Goal: Task Accomplishment & Management: Complete application form

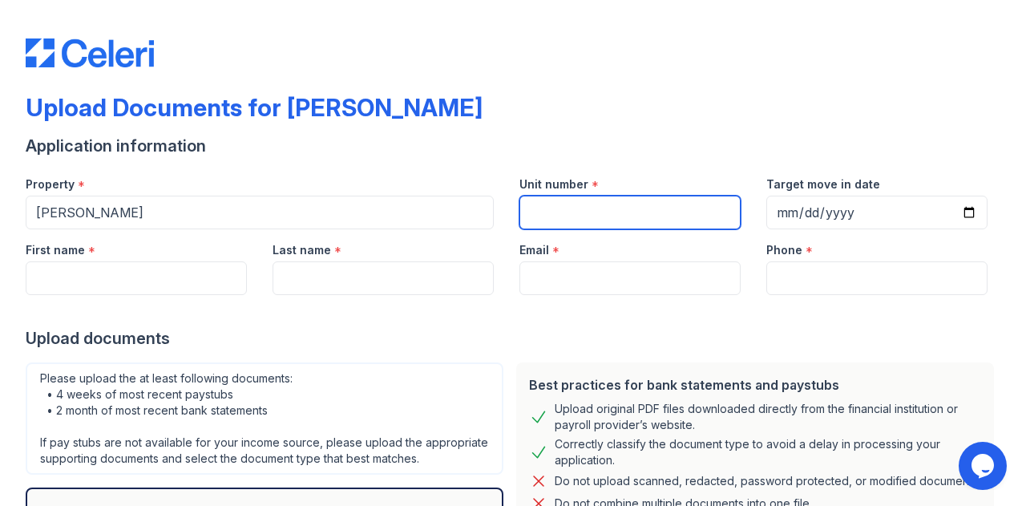
click at [558, 204] on input "Unit number" at bounding box center [629, 212] width 221 height 34
type input "PHJ"
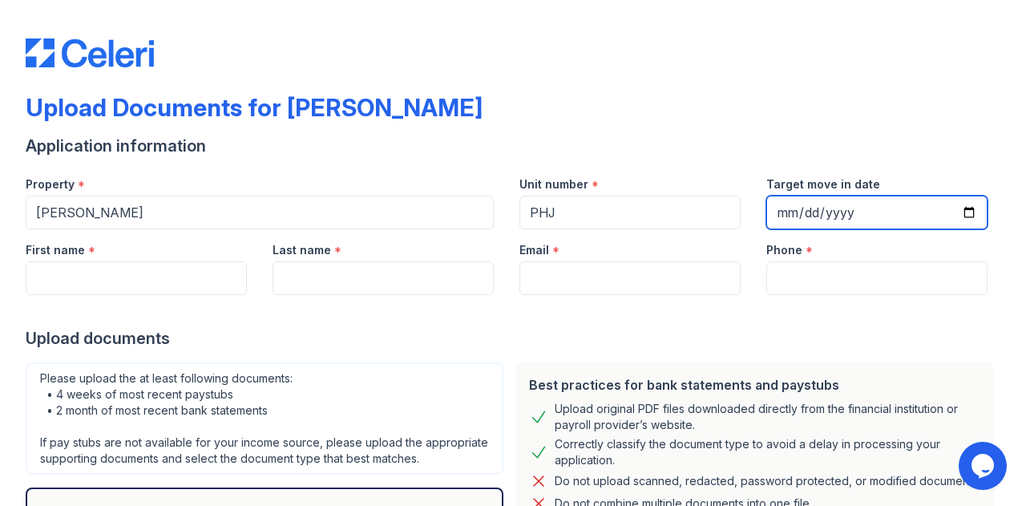
click at [781, 211] on input "Target move in date" at bounding box center [876, 212] width 221 height 34
type input "[DATE]"
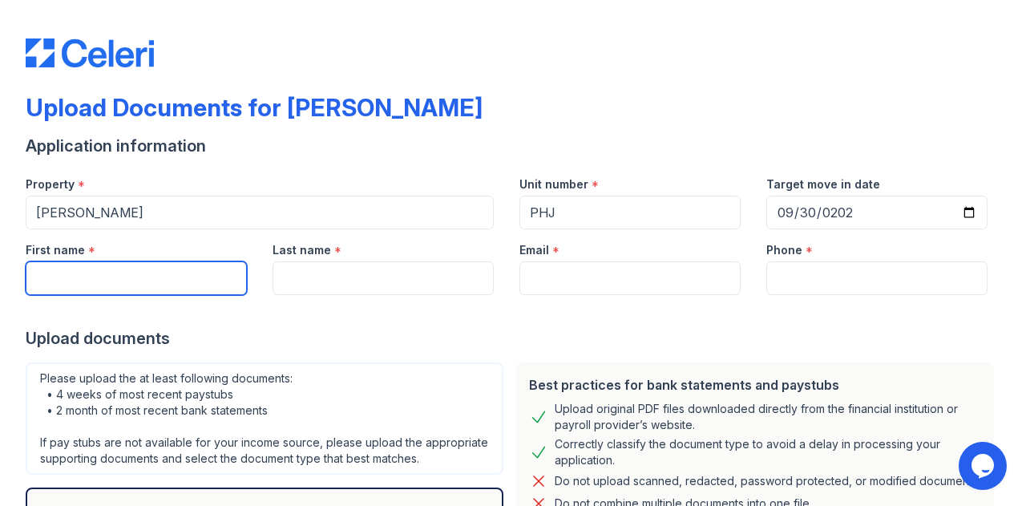
click at [45, 280] on input "First name" at bounding box center [136, 278] width 221 height 34
type input "[PERSON_NAME]"
type input "[PERSON_NAME][EMAIL_ADDRESS][DOMAIN_NAME]"
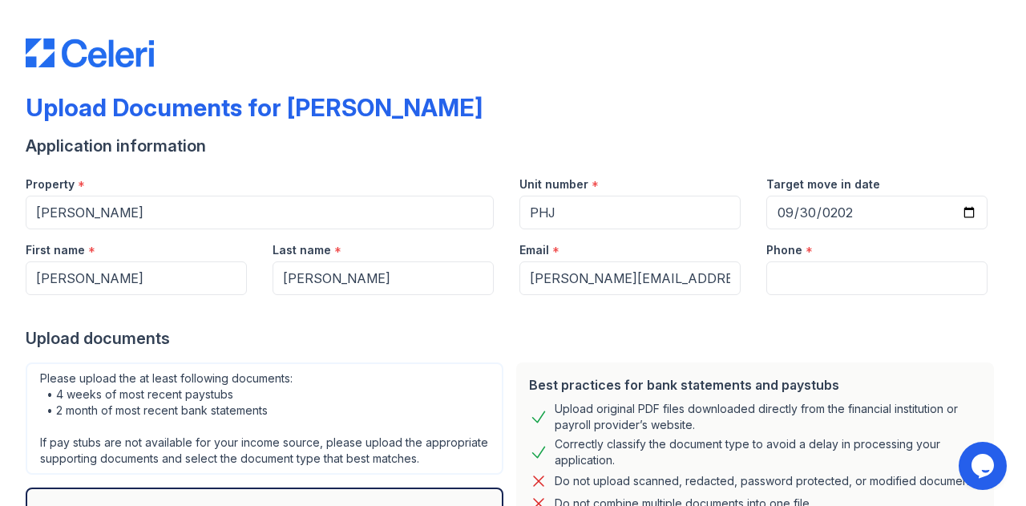
type input "9293187232"
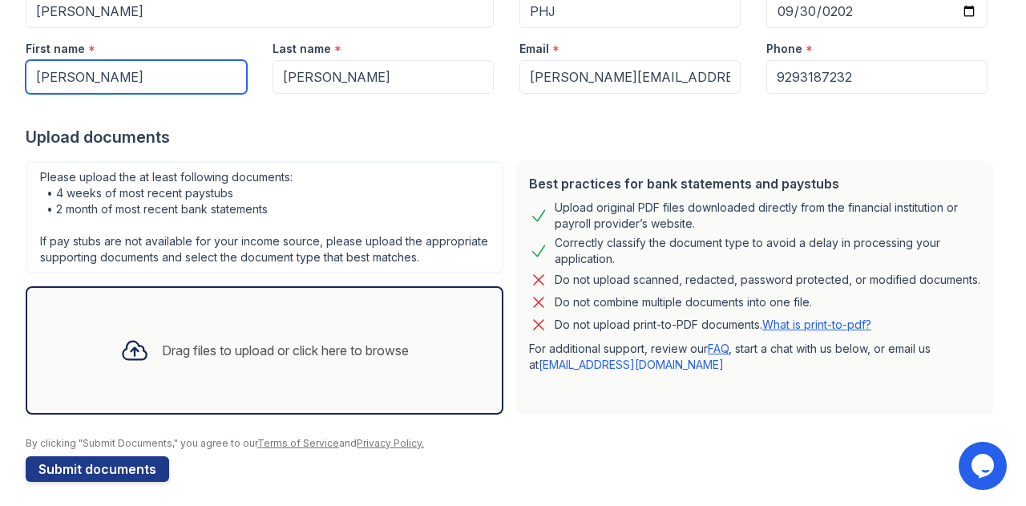
scroll to position [204, 0]
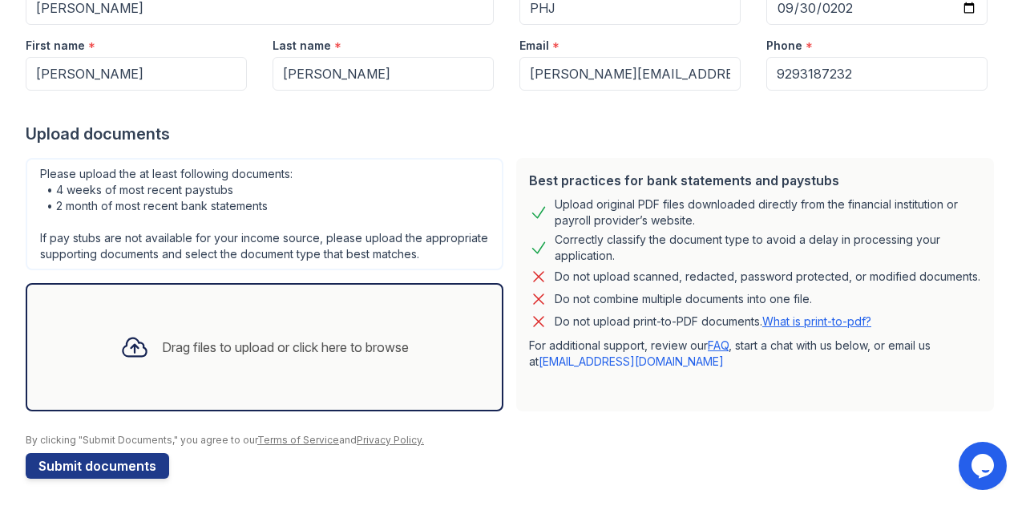
click at [0, 235] on div "Upload Documents for [PERSON_NAME] Application information Property * [PERSON_N…" at bounding box center [513, 49] width 1026 height 506
click at [266, 350] on div "Drag files to upload or click here to browse" at bounding box center [264, 347] width 314 height 54
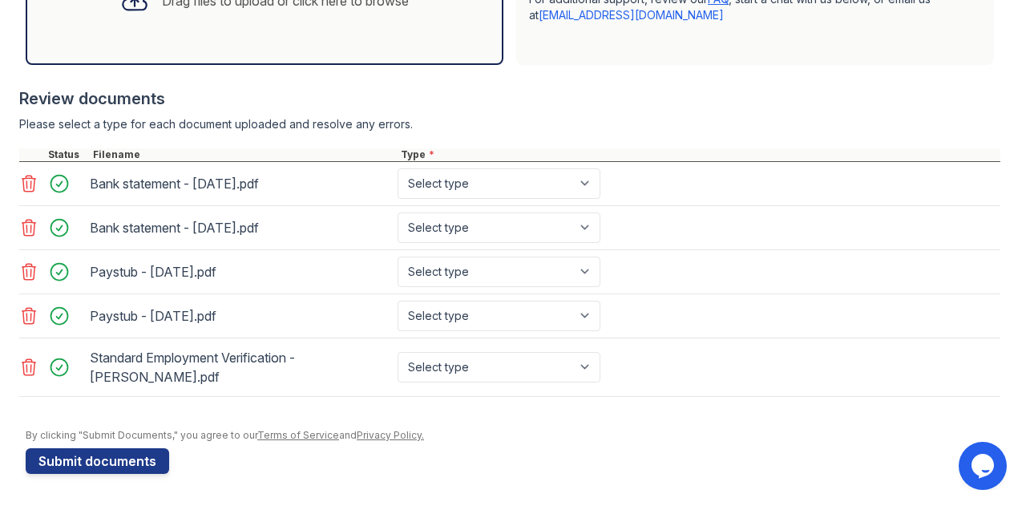
scroll to position [561, 0]
click at [515, 190] on select "Select type Paystub Bank Statement Offer Letter Tax Documents Benefit Award Let…" at bounding box center [498, 183] width 203 height 30
select select "bank_statement"
click at [397, 171] on select "Select type Paystub Bank Statement Offer Letter Tax Documents Benefit Award Let…" at bounding box center [498, 183] width 203 height 30
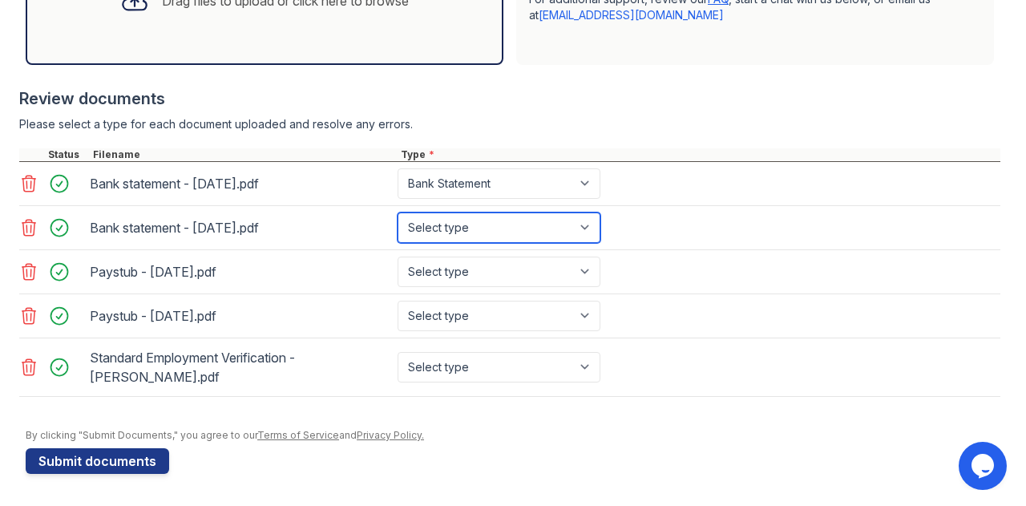
click at [471, 230] on select "Select type Paystub Bank Statement Offer Letter Tax Documents Benefit Award Let…" at bounding box center [498, 227] width 203 height 30
select select "bank_statement"
click at [397, 215] on select "Select type Paystub Bank Statement Offer Letter Tax Documents Benefit Award Let…" at bounding box center [498, 227] width 203 height 30
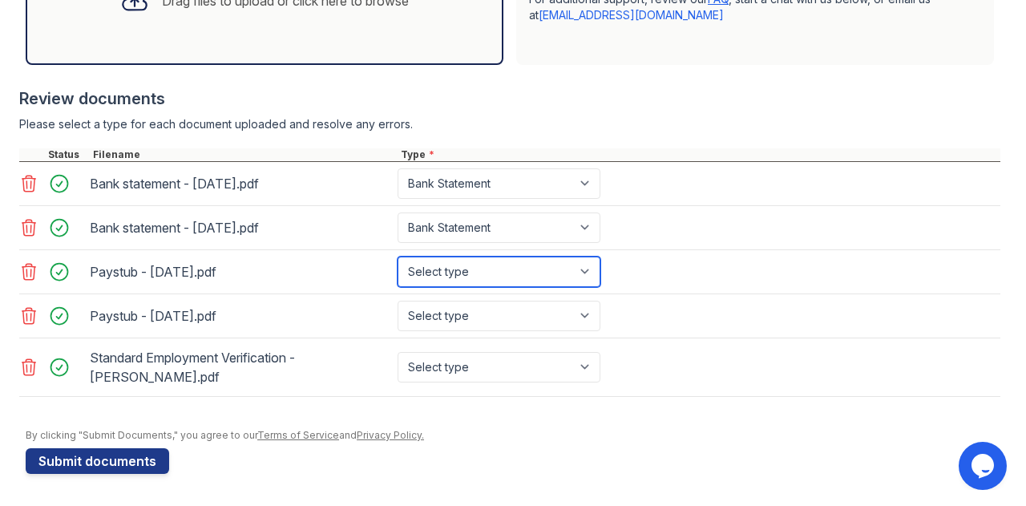
click at [460, 273] on select "Select type Paystub Bank Statement Offer Letter Tax Documents Benefit Award Let…" at bounding box center [498, 271] width 203 height 30
select select "paystub"
click at [397, 258] on select "Select type Paystub Bank Statement Offer Letter Tax Documents Benefit Award Let…" at bounding box center [498, 271] width 203 height 30
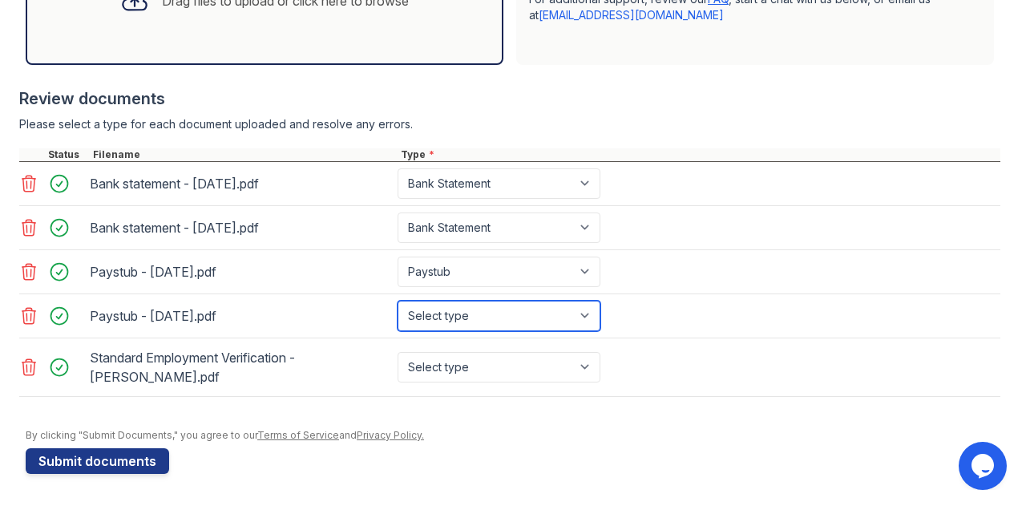
click at [448, 302] on select "Select type Paystub Bank Statement Offer Letter Tax Documents Benefit Award Let…" at bounding box center [498, 315] width 203 height 30
select select "paystub"
click at [397, 301] on select "Select type Paystub Bank Statement Offer Letter Tax Documents Benefit Award Let…" at bounding box center [498, 315] width 203 height 30
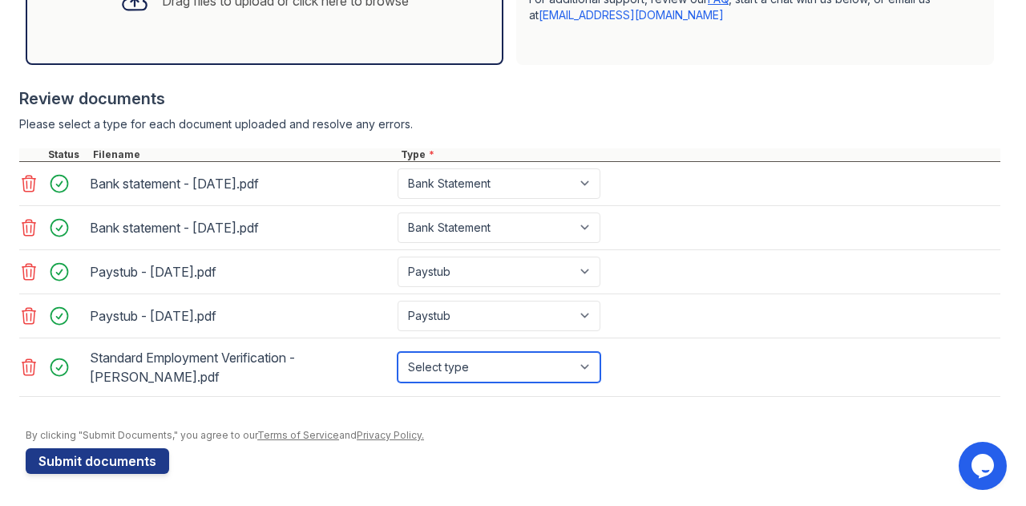
click at [469, 367] on select "Select type Paystub Bank Statement Offer Letter Tax Documents Benefit Award Let…" at bounding box center [498, 367] width 203 height 30
click at [397, 352] on select "Select type Paystub Bank Statement Offer Letter Tax Documents Benefit Award Let…" at bounding box center [498, 367] width 203 height 30
click at [663, 320] on div "Paystub - [DATE].pdf Select type Paystub Bank Statement Offer Letter Tax Docume…" at bounding box center [509, 316] width 981 height 44
click at [466, 365] on select "Select type Paystub Bank Statement Offer Letter Tax Documents Benefit Award Let…" at bounding box center [498, 367] width 203 height 30
select select "offer_letter"
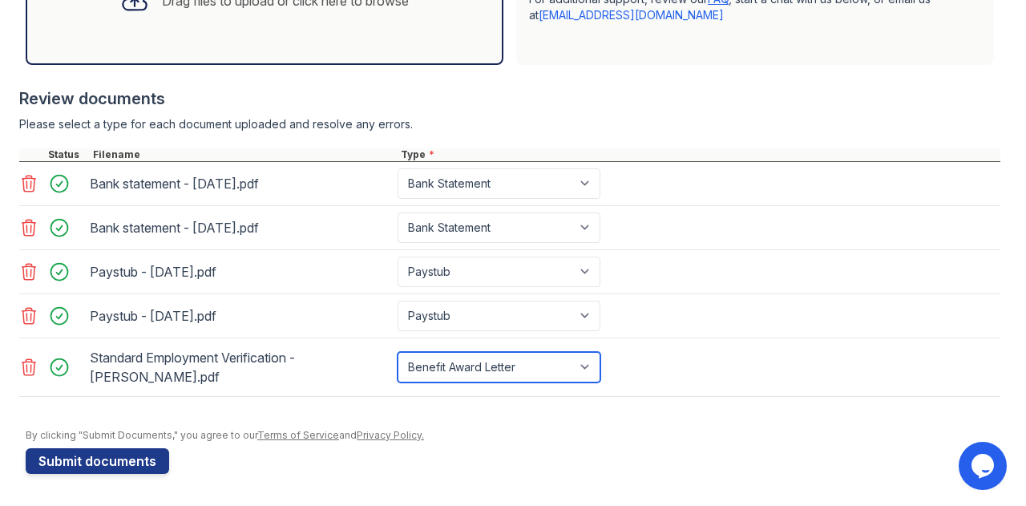
click at [397, 352] on select "Select type Paystub Bank Statement Offer Letter Tax Documents Benefit Award Let…" at bounding box center [498, 367] width 203 height 30
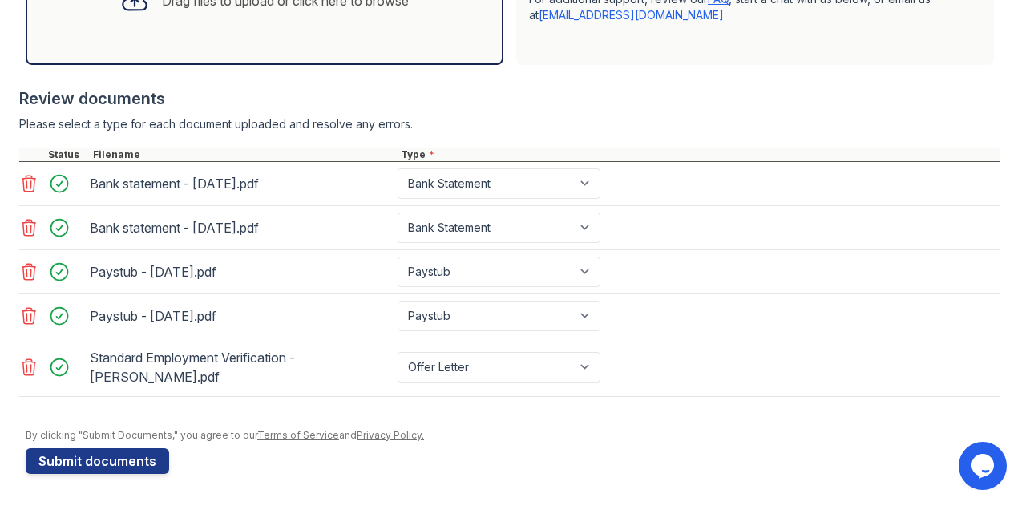
click at [452, 409] on div at bounding box center [509, 405] width 981 height 16
click at [460, 384] on div "Select type Paystub Bank Statement Offer Letter Tax Documents Benefit Award Let…" at bounding box center [500, 367] width 212 height 45
click at [482, 371] on select "Select type Paystub Bank Statement Offer Letter Tax Documents Benefit Award Let…" at bounding box center [498, 367] width 203 height 30
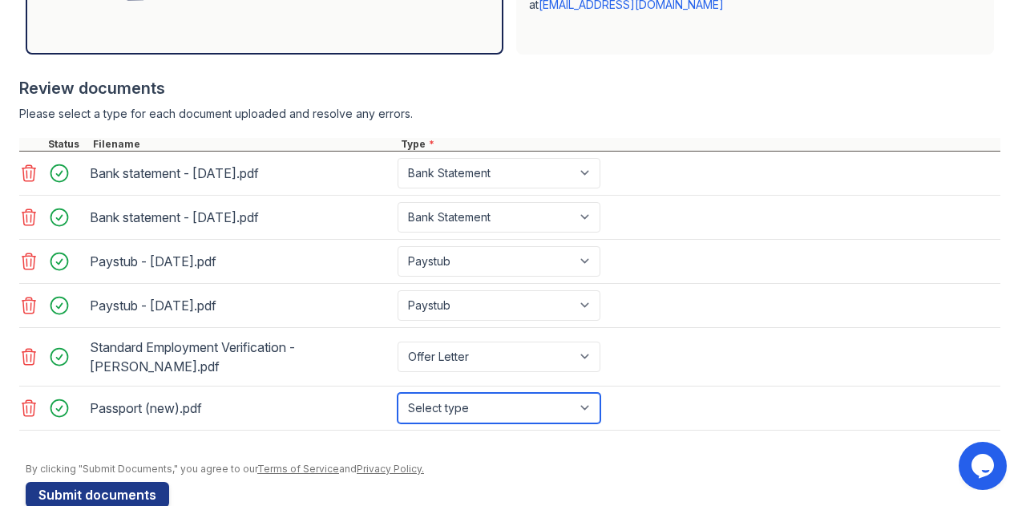
click at [463, 420] on select "Select type Paystub Bank Statement Offer Letter Tax Documents Benefit Award Let…" at bounding box center [498, 408] width 203 height 30
select select "other"
click at [397, 403] on select "Select type Paystub Bank Statement Offer Letter Tax Documents Benefit Award Let…" at bounding box center [498, 408] width 203 height 30
click at [673, 414] on div "Passport (new).pdf Select type Paystub Bank Statement Offer Letter Tax Document…" at bounding box center [509, 408] width 981 height 44
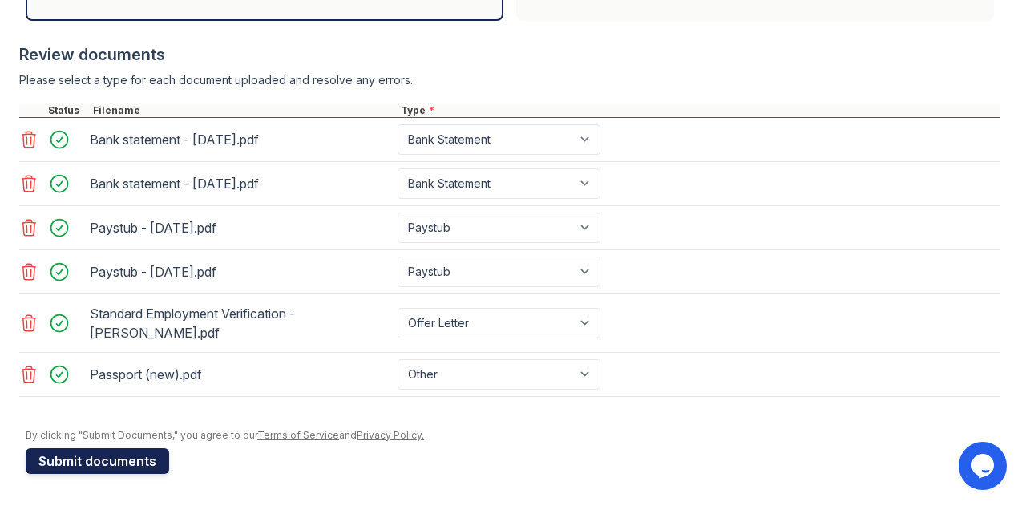
click at [114, 461] on button "Submit documents" at bounding box center [97, 461] width 143 height 26
